Goal: Book appointment/travel/reservation

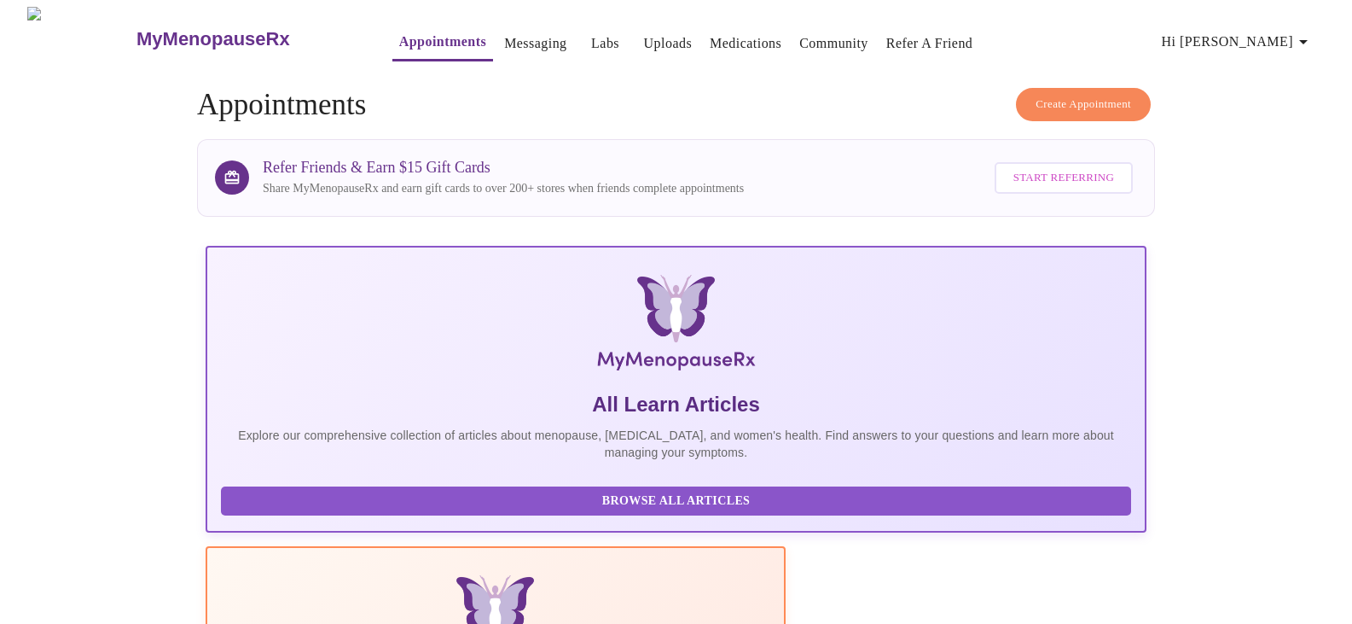
scroll to position [311, 0]
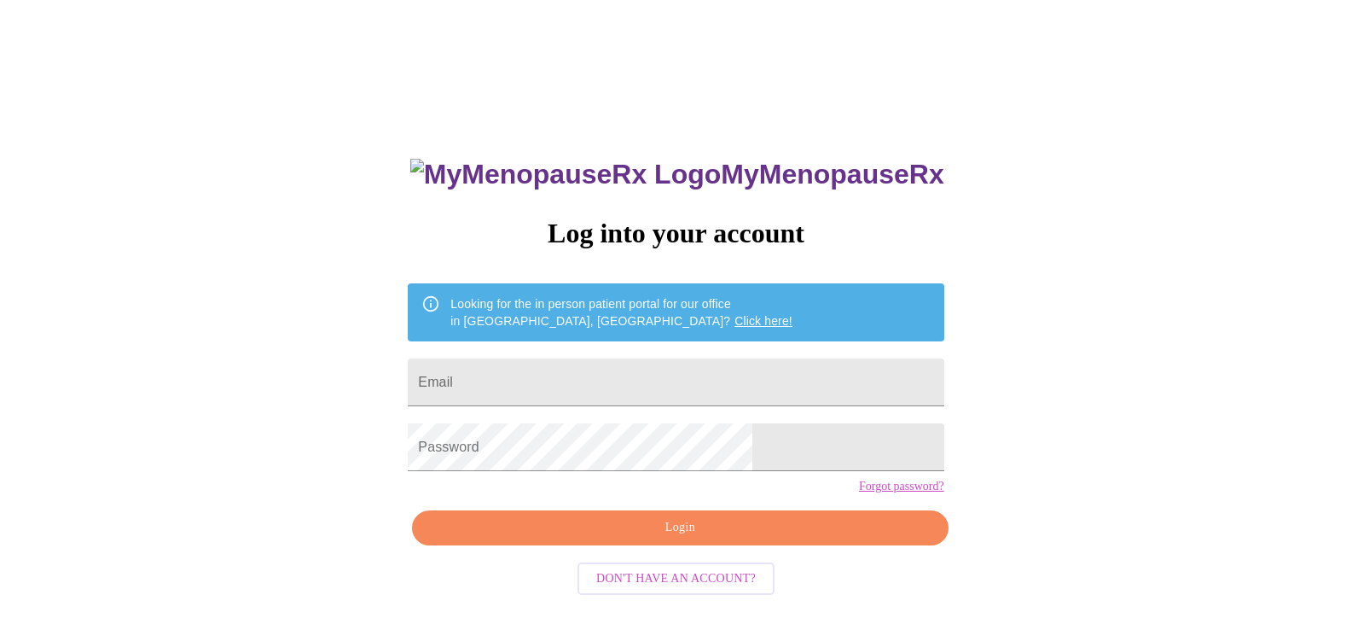
scroll to position [17, 0]
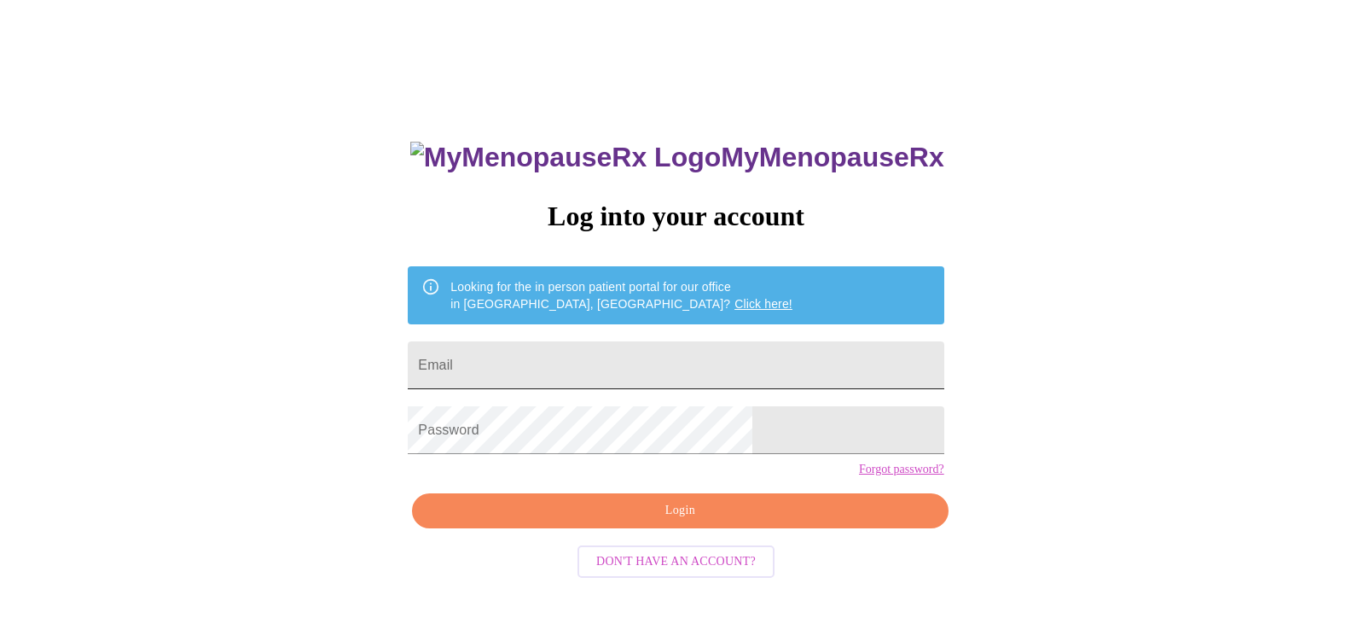
click at [555, 367] on input "Email" at bounding box center [676, 365] width 536 height 48
type input "[EMAIL_ADDRESS][DOMAIN_NAME]"
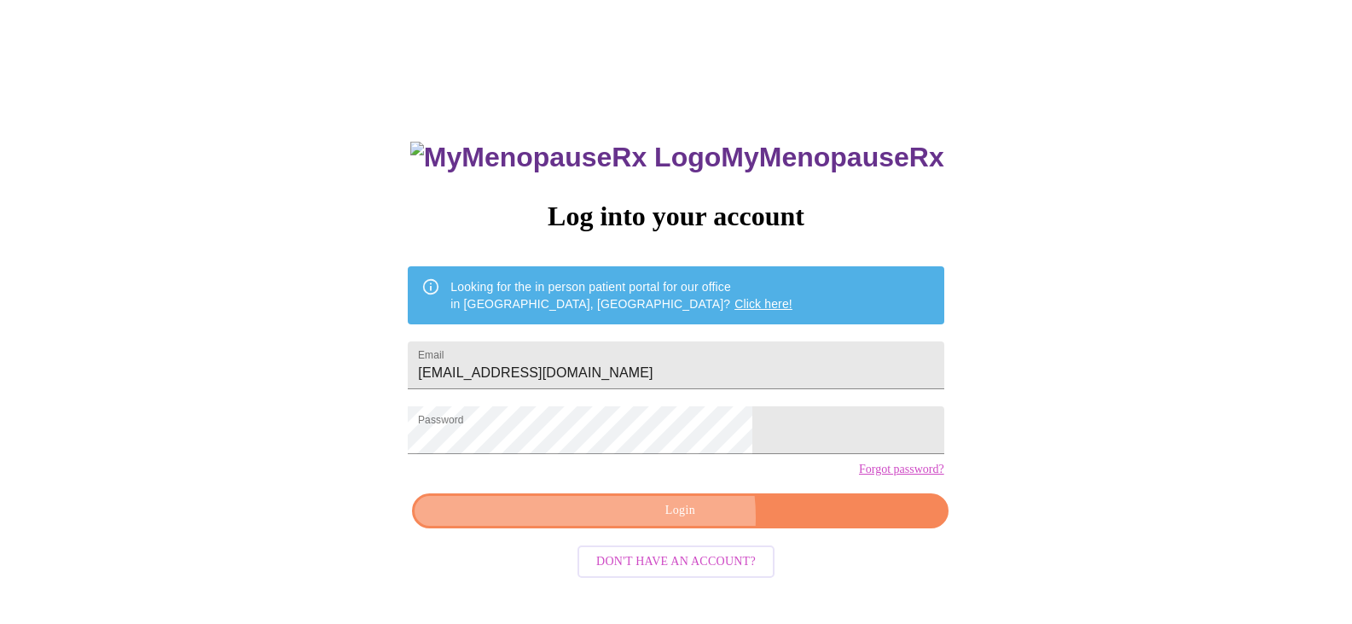
click at [663, 521] on span "Login" at bounding box center [680, 510] width 496 height 21
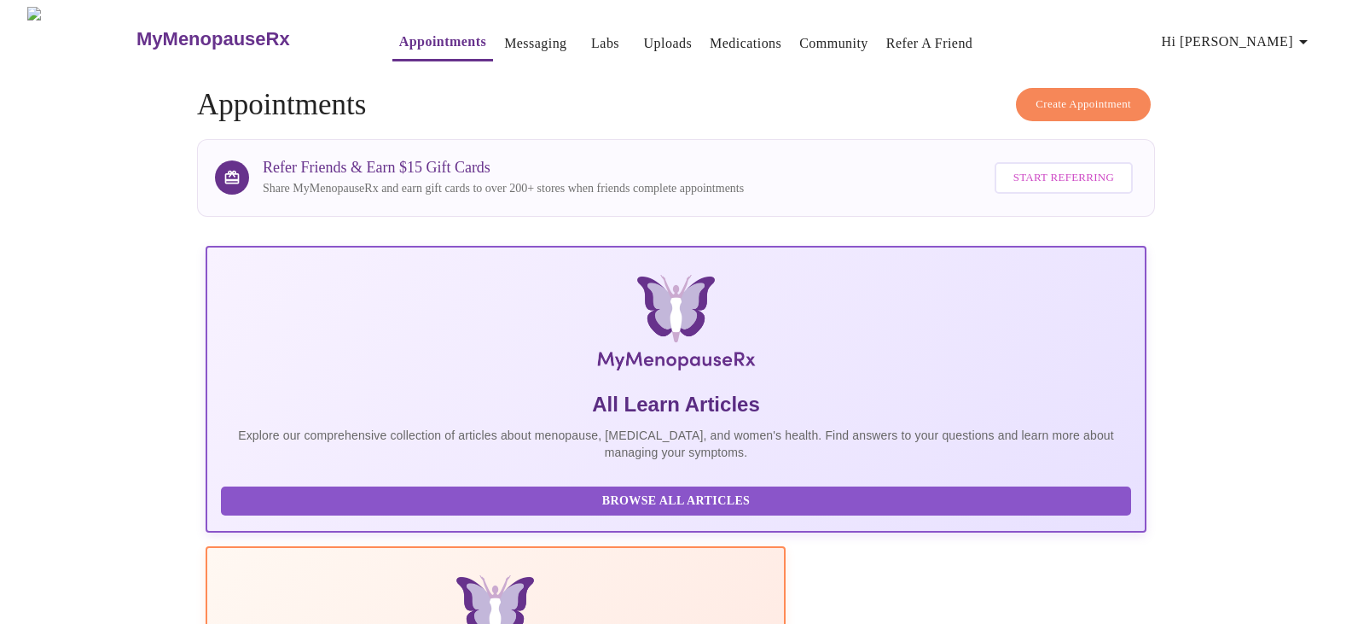
scroll to position [311, 0]
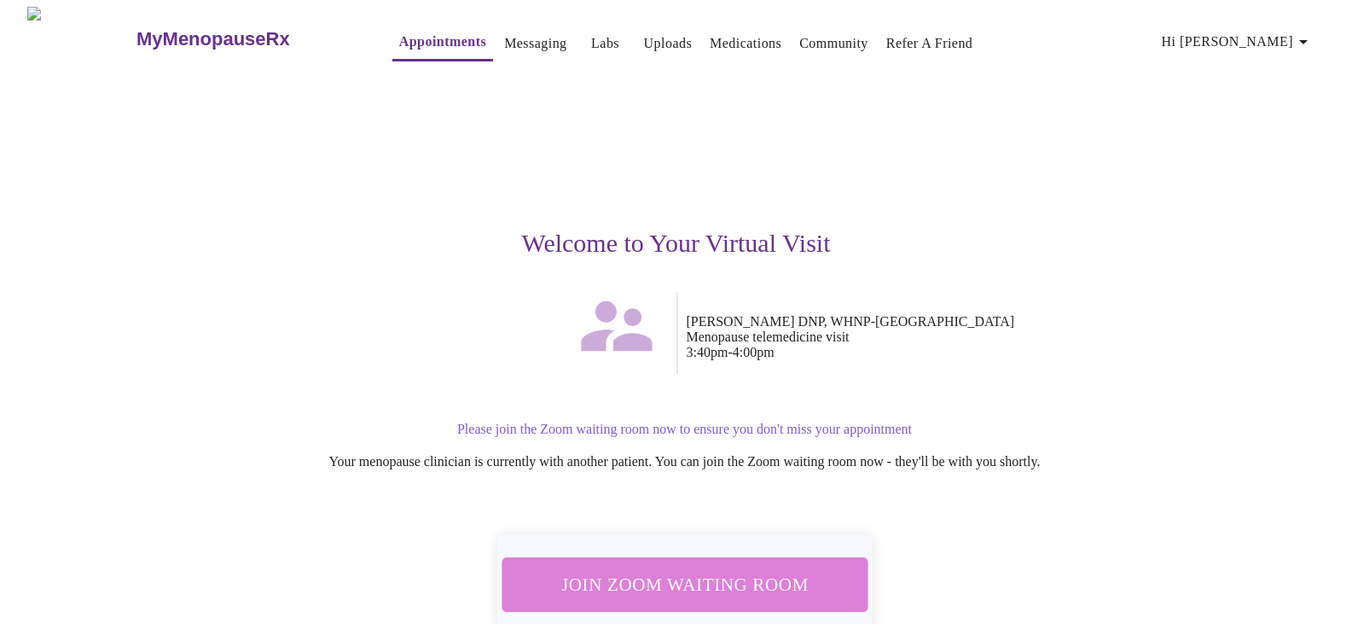
click at [756, 571] on span "Join Zoom Waiting Room" at bounding box center [684, 584] width 321 height 32
